Goal: Task Accomplishment & Management: Manage account settings

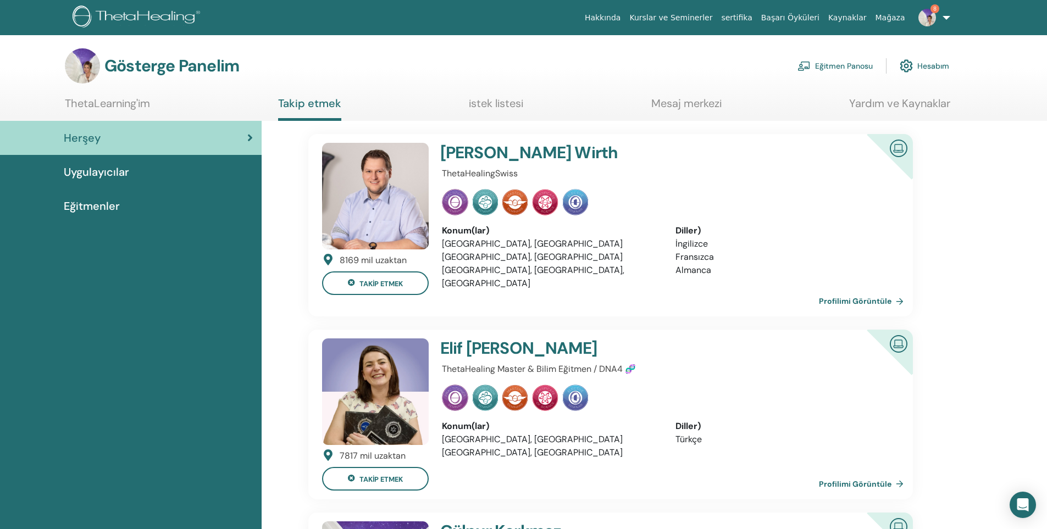
click at [840, 64] on font "Eğitmen Panosu" at bounding box center [844, 67] width 58 height 10
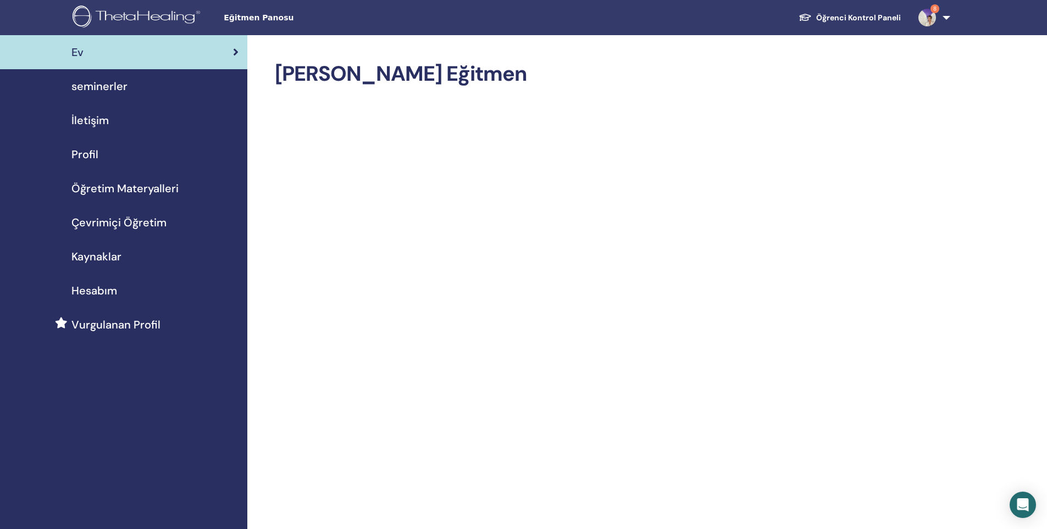
click at [102, 90] on span "seminerler" at bounding box center [99, 86] width 56 height 16
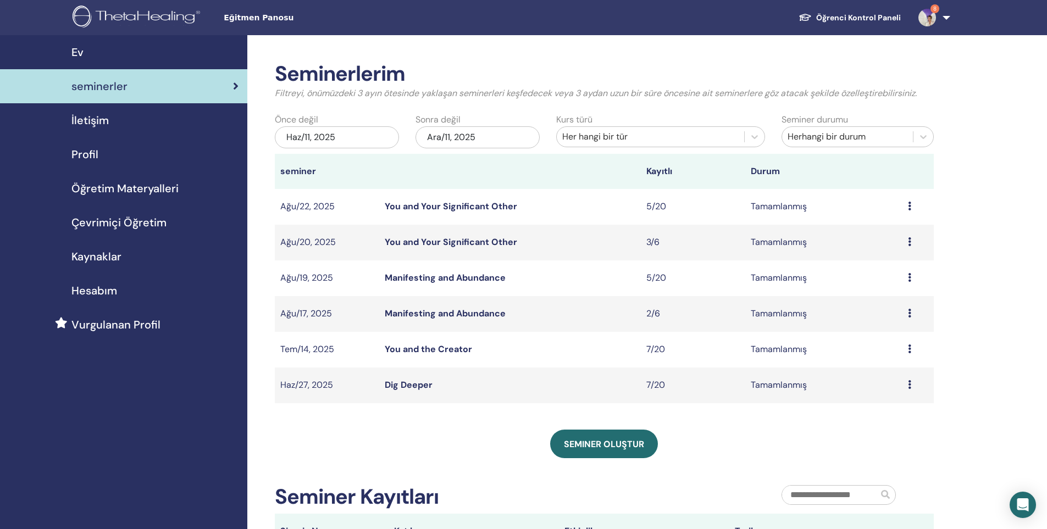
click at [915, 205] on div "Ön izleme katılımcılar" at bounding box center [918, 206] width 20 height 13
click at [972, 205] on div "Seminerlerim Filtreyi, önümüzdeki 3 ayın ötesinde yaklaşan seminerleri keşfedec…" at bounding box center [639, 369] width 785 height 668
click at [914, 312] on div "Ön izleme katılımcılar" at bounding box center [918, 313] width 20 height 13
click at [909, 281] on icon at bounding box center [909, 277] width 3 height 9
click at [887, 303] on link "katılımcılar" at bounding box center [879, 307] width 45 height 12
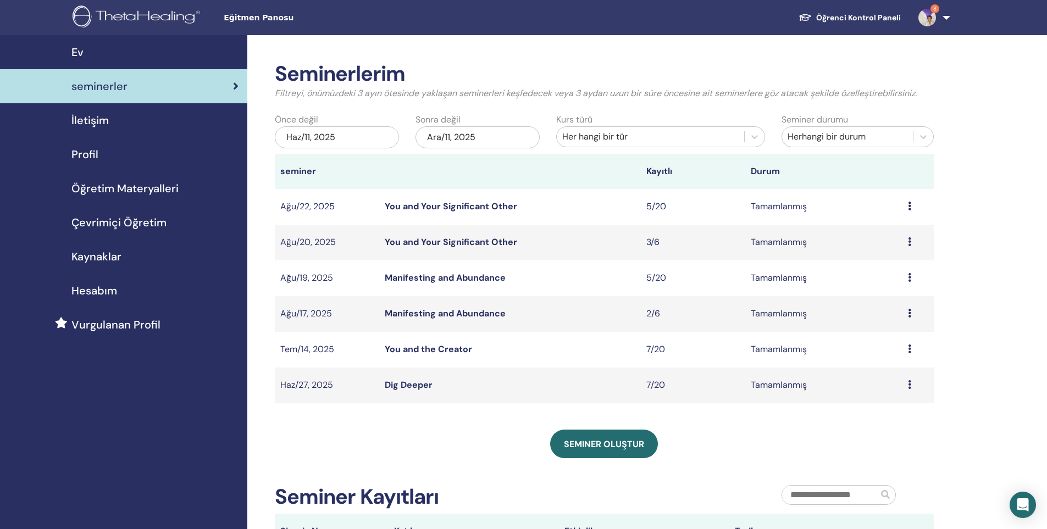
click at [908, 247] on div "Ön izleme katılımcılar" at bounding box center [918, 242] width 20 height 13
click at [887, 271] on link "katılımcılar" at bounding box center [878, 273] width 45 height 12
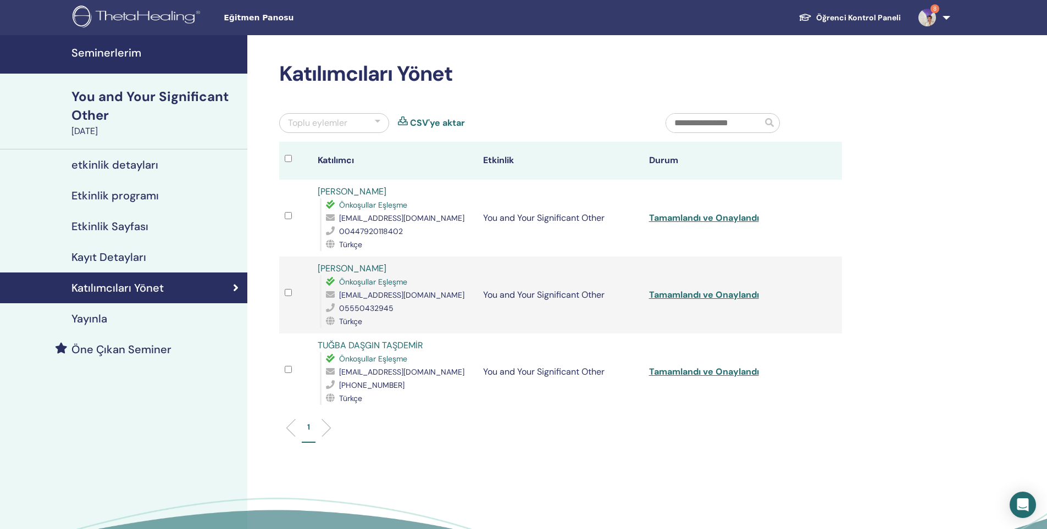
click at [105, 53] on h4 "Seminerlerim" at bounding box center [155, 52] width 169 height 13
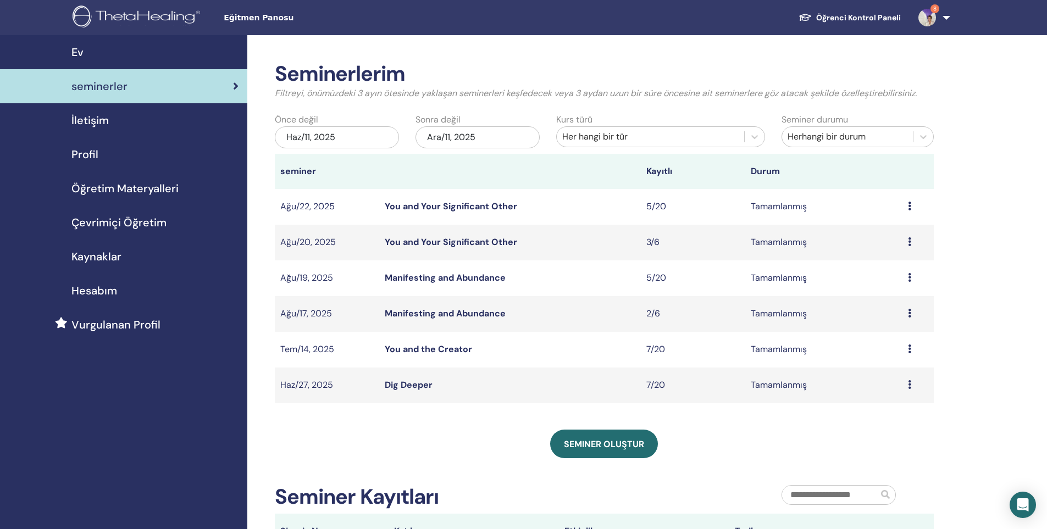
click at [911, 242] on icon at bounding box center [909, 241] width 3 height 9
click at [868, 252] on link "Ön izleme" at bounding box center [879, 251] width 40 height 12
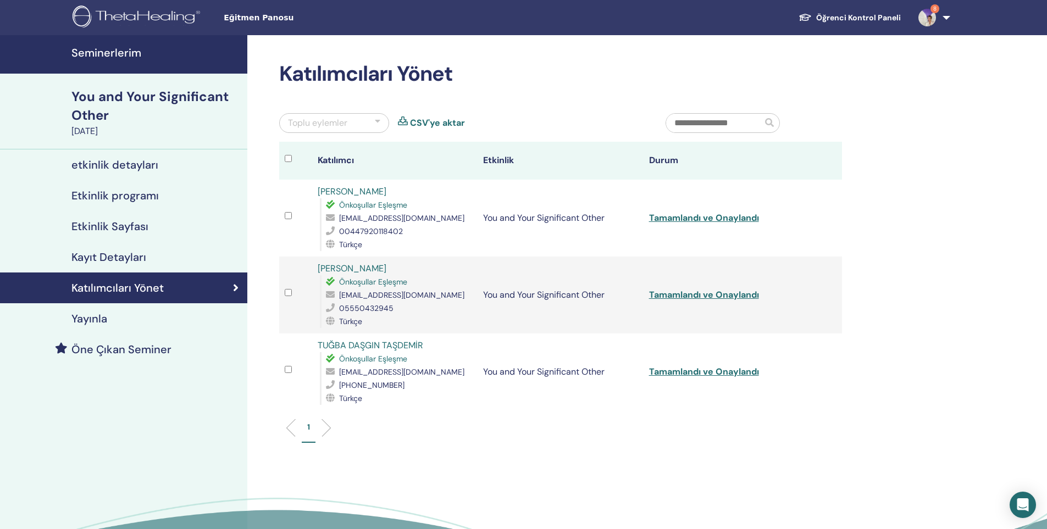
click at [101, 21] on img at bounding box center [138, 17] width 131 height 25
